Goal: Task Accomplishment & Management: Manage account settings

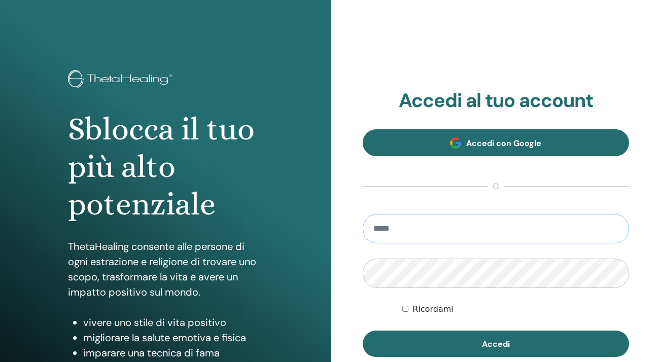
type input "**********"
click at [496, 344] on button "Accedi" at bounding box center [496, 344] width 267 height 26
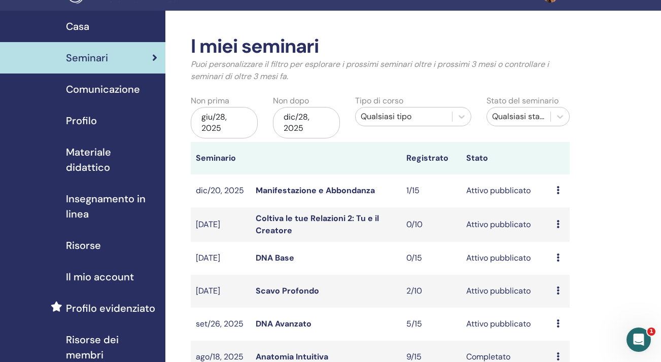
scroll to position [48, 0]
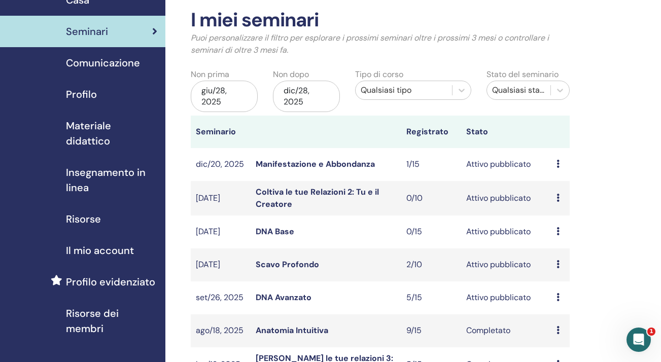
click at [278, 292] on link "DNA Avanzato" at bounding box center [284, 297] width 56 height 11
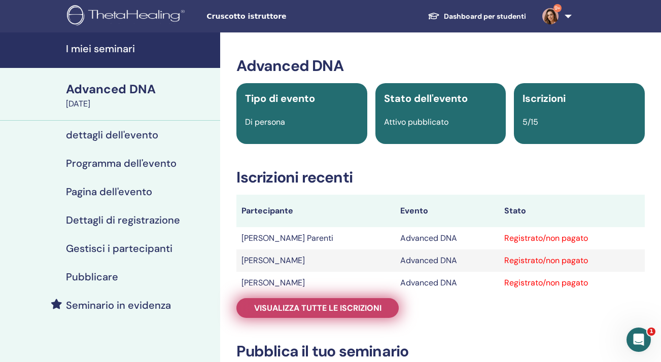
click at [300, 309] on span "Visualizza tutte le iscrizioni" at bounding box center [317, 308] width 127 height 11
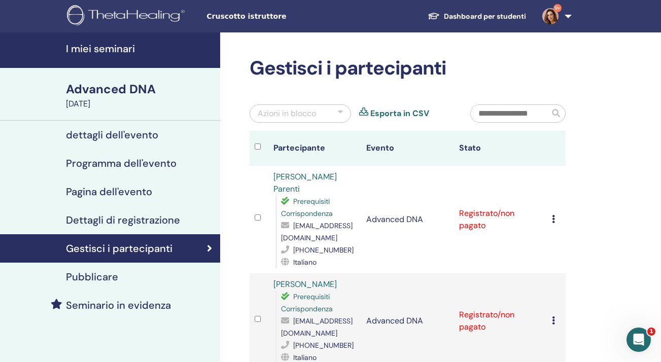
click at [554, 216] on icon at bounding box center [553, 219] width 3 height 8
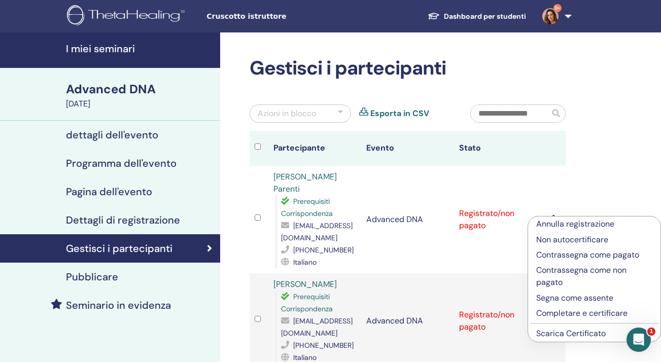
click at [555, 312] on p "Completare e certificare" at bounding box center [594, 313] width 116 height 12
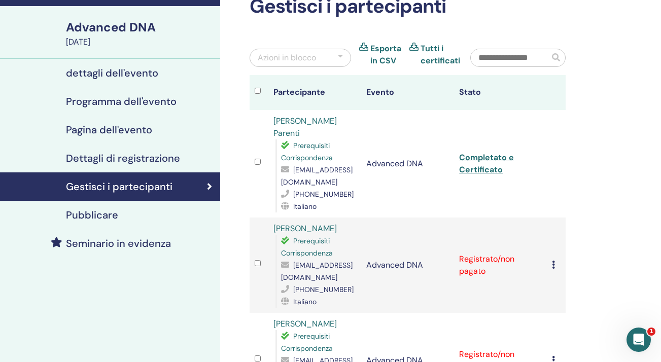
scroll to position [62, 0]
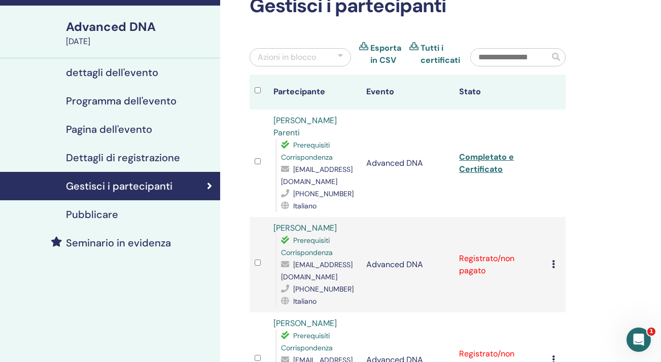
click at [551, 267] on td "[PERSON_NAME] registrazione Non autocertificare Contrassegna come pagato Contra…" at bounding box center [556, 264] width 19 height 95
click at [554, 264] on icon at bounding box center [553, 264] width 3 height 8
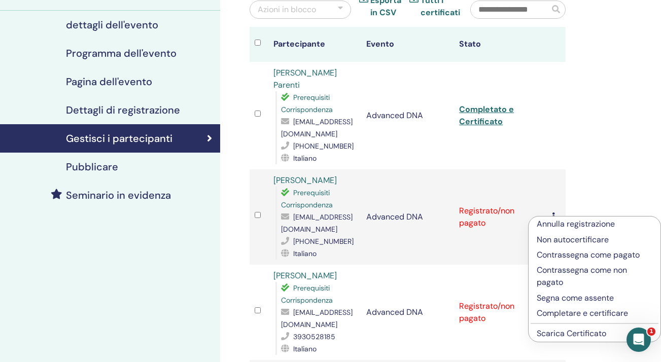
scroll to position [121, 0]
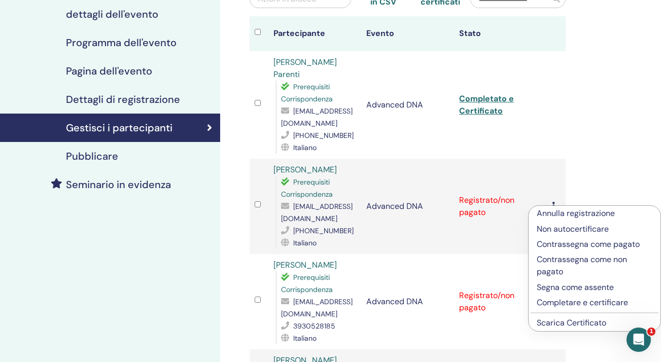
click at [555, 303] on p "Completare e certificare" at bounding box center [595, 303] width 116 height 12
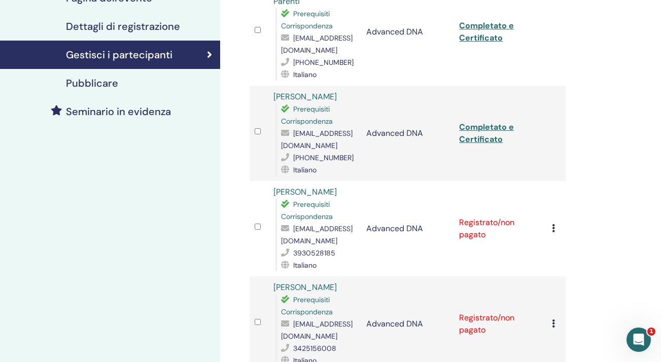
scroll to position [200, 0]
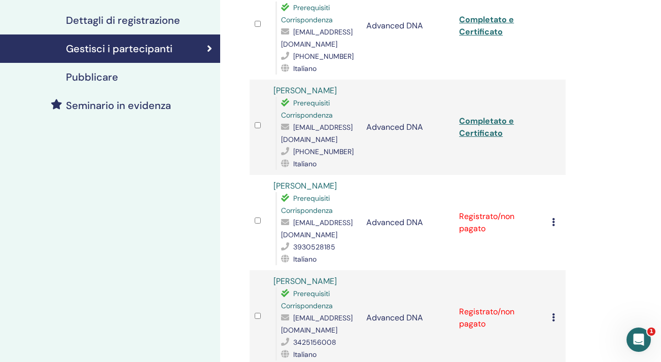
click at [551, 223] on td "[PERSON_NAME] registrazione Non autocertificare Contrassegna come pagato Contra…" at bounding box center [556, 222] width 19 height 95
click at [554, 225] on icon at bounding box center [553, 222] width 3 height 8
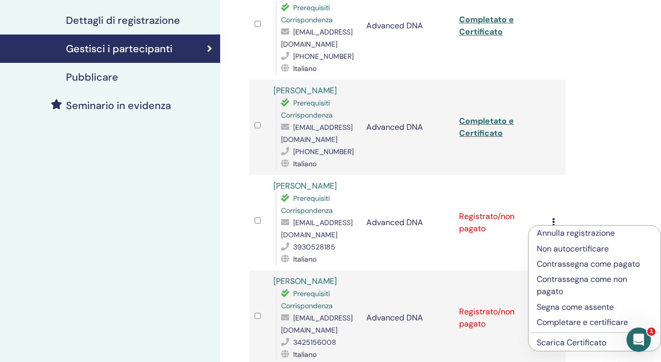
click at [548, 321] on p "Completare e certificare" at bounding box center [595, 323] width 116 height 12
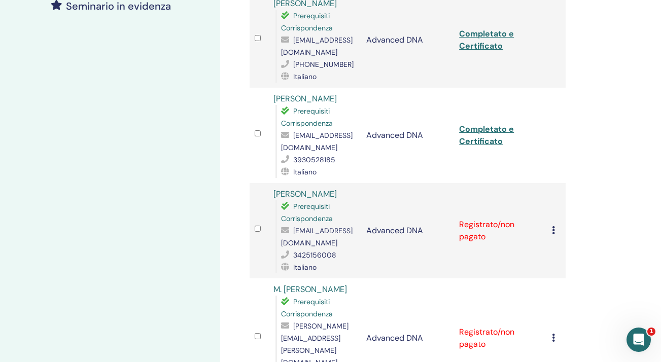
scroll to position [306, 0]
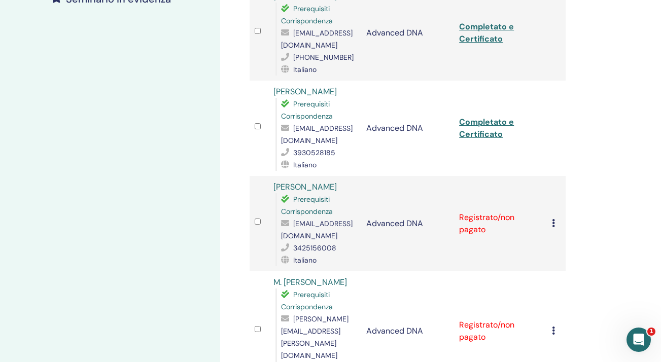
click at [553, 219] on icon at bounding box center [553, 223] width 3 height 8
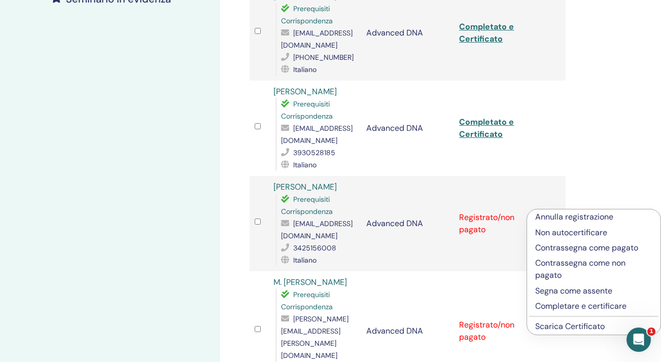
click at [559, 303] on p "Completare e certificare" at bounding box center [593, 306] width 117 height 12
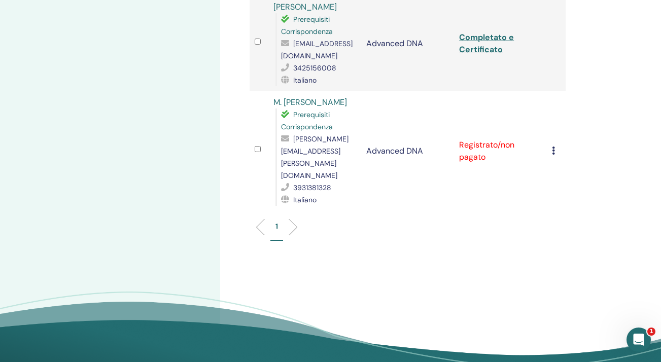
scroll to position [494, 0]
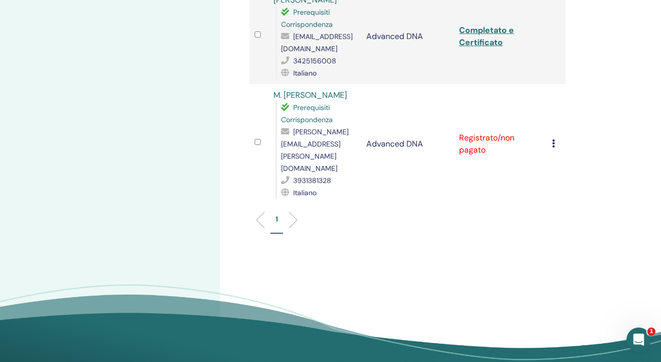
click at [554, 140] on icon at bounding box center [553, 144] width 3 height 8
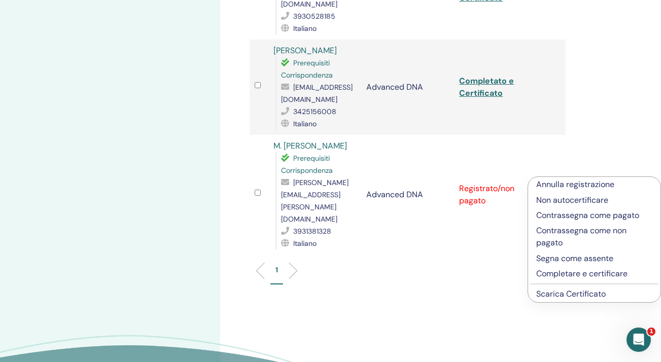
scroll to position [445, 0]
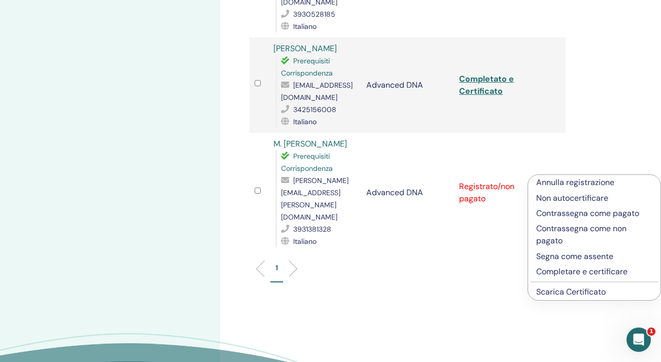
click at [565, 269] on p "Completare e certificare" at bounding box center [594, 272] width 116 height 12
